Goal: Navigation & Orientation: Find specific page/section

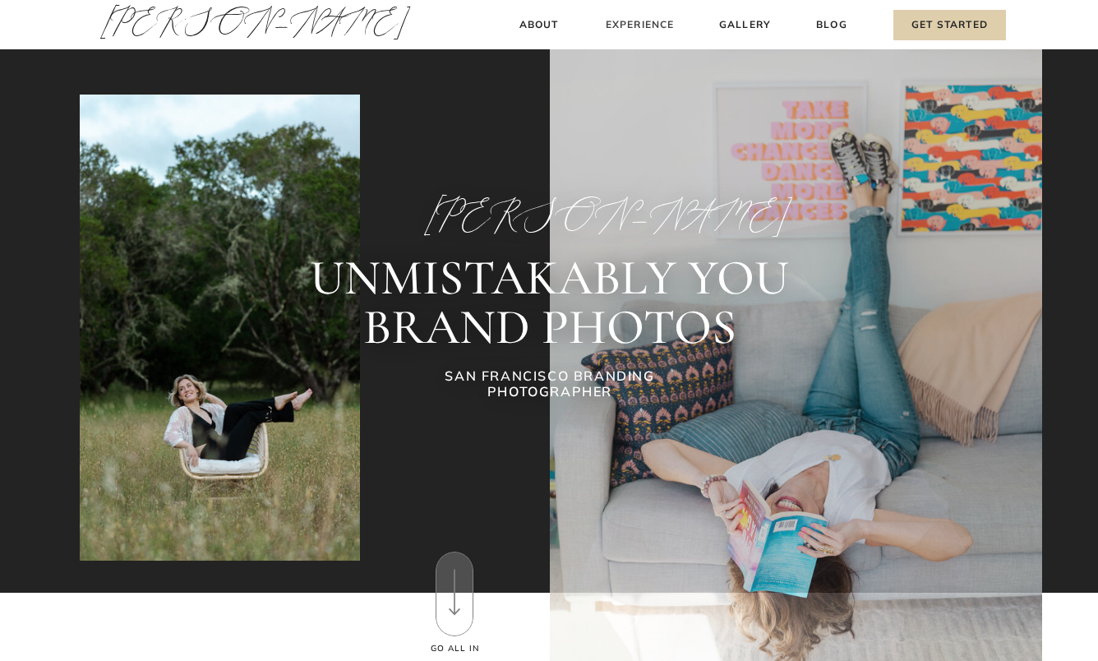
click at [630, 25] on h3 "Experience" at bounding box center [639, 24] width 73 height 17
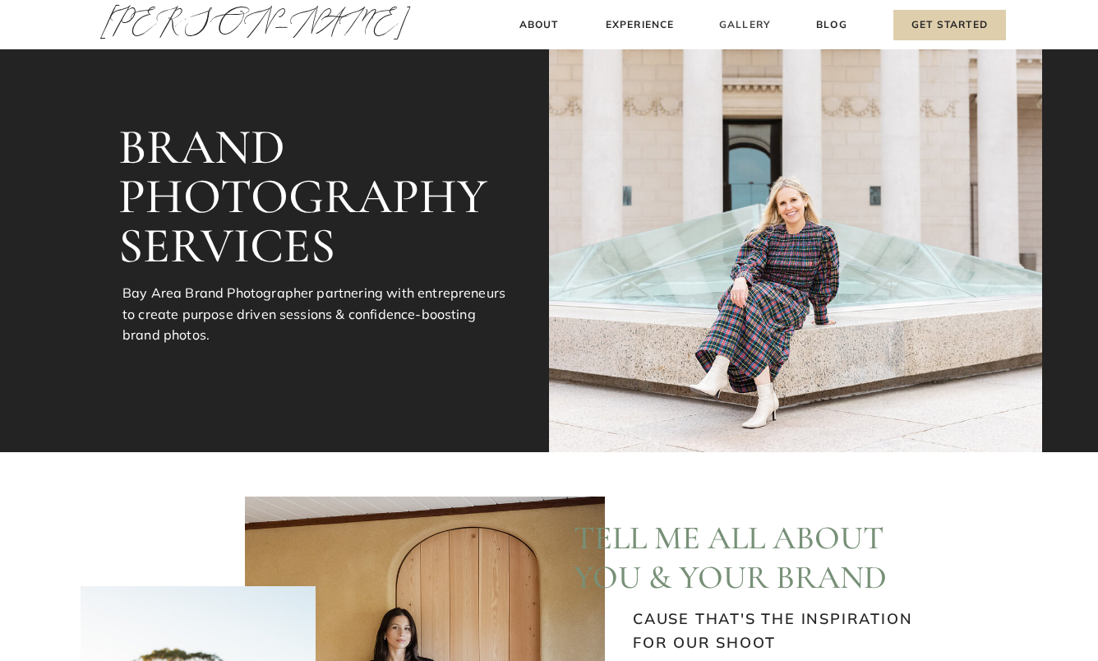
click at [758, 25] on h3 "Gallery" at bounding box center [745, 24] width 55 height 17
